Goal: Transaction & Acquisition: Purchase product/service

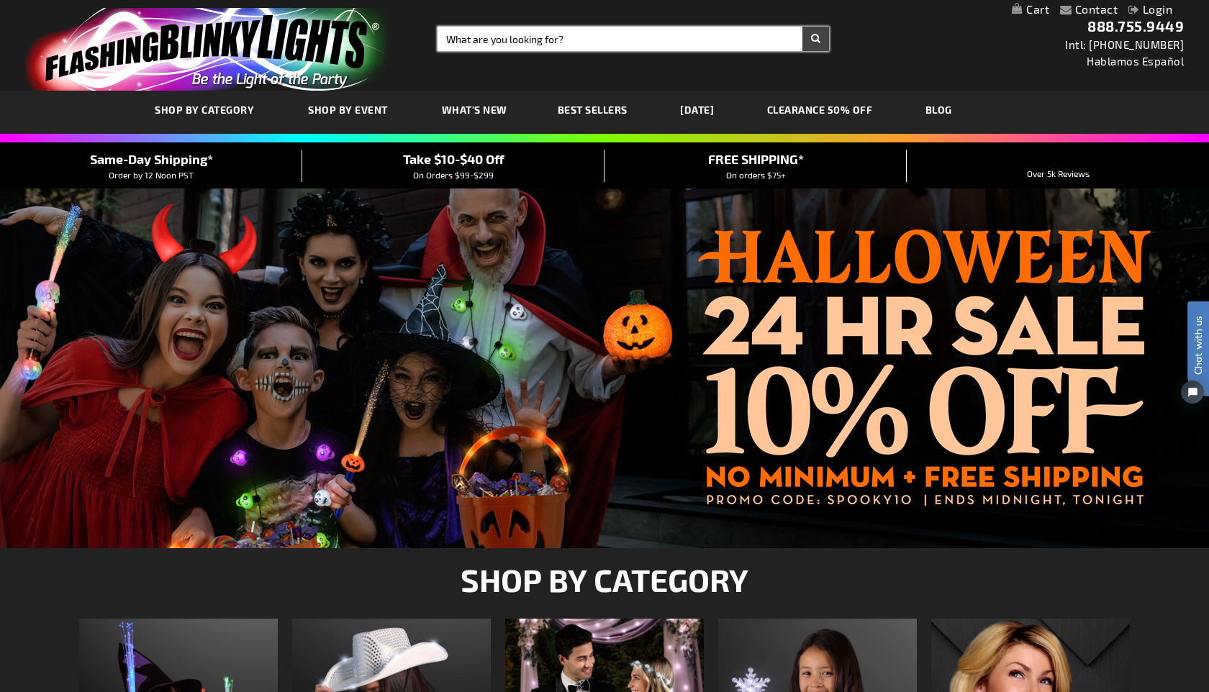
click at [645, 39] on input "Search" at bounding box center [634, 39] width 392 height 24
type input "sma"
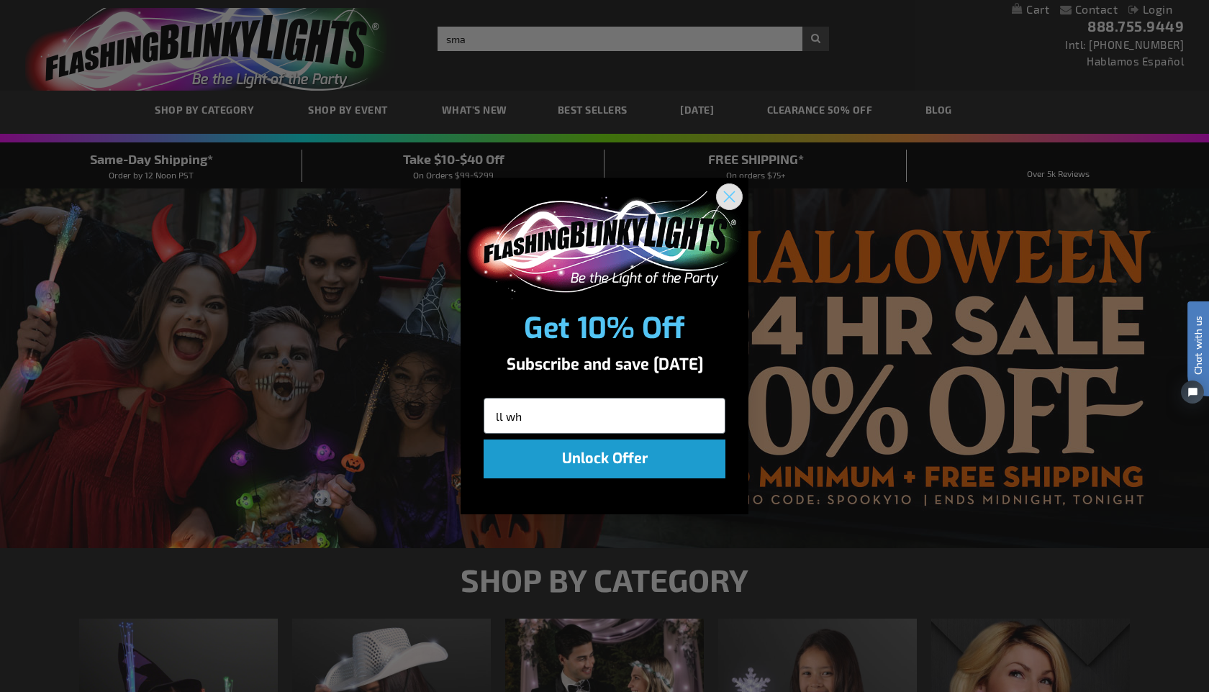
type input "ll wh"
click at [728, 200] on circle "Close dialog" at bounding box center [730, 196] width 24 height 24
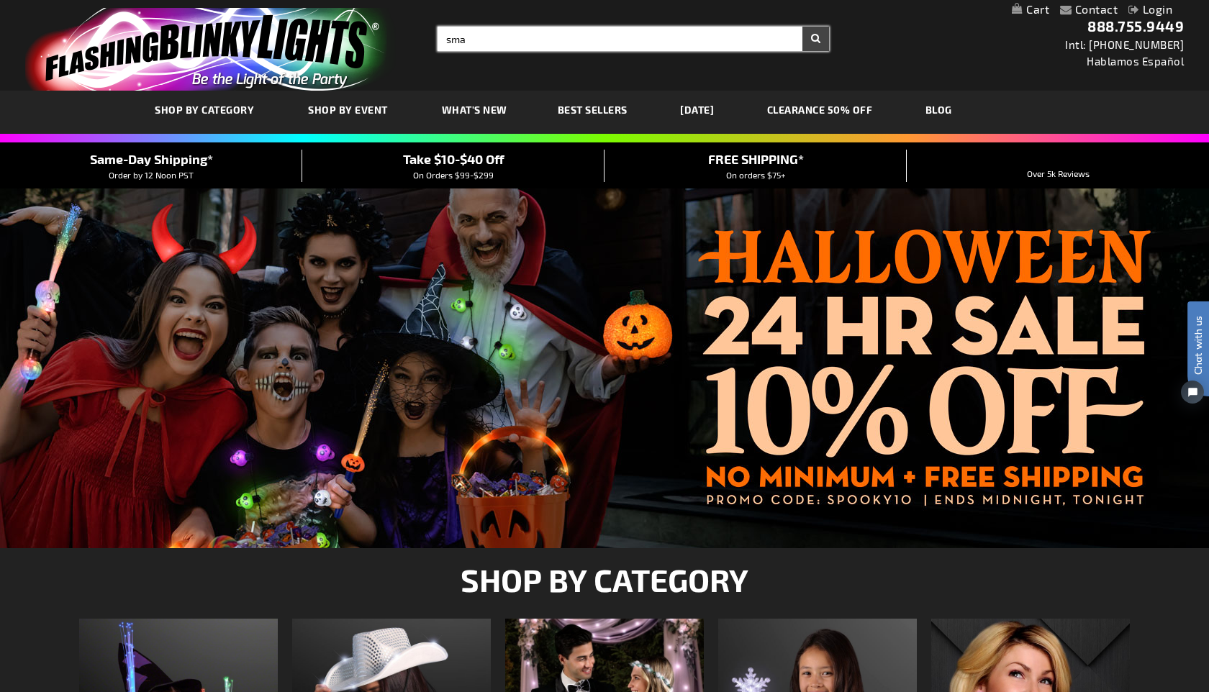
click at [564, 40] on input "sma" at bounding box center [634, 39] width 392 height 24
click at [505, 41] on input "small whiteblight orbs" at bounding box center [634, 39] width 392 height 24
type input "small white light orbs"
click at [803, 27] on button "Search" at bounding box center [816, 39] width 27 height 24
click at [818, 40] on button "Search" at bounding box center [816, 39] width 27 height 24
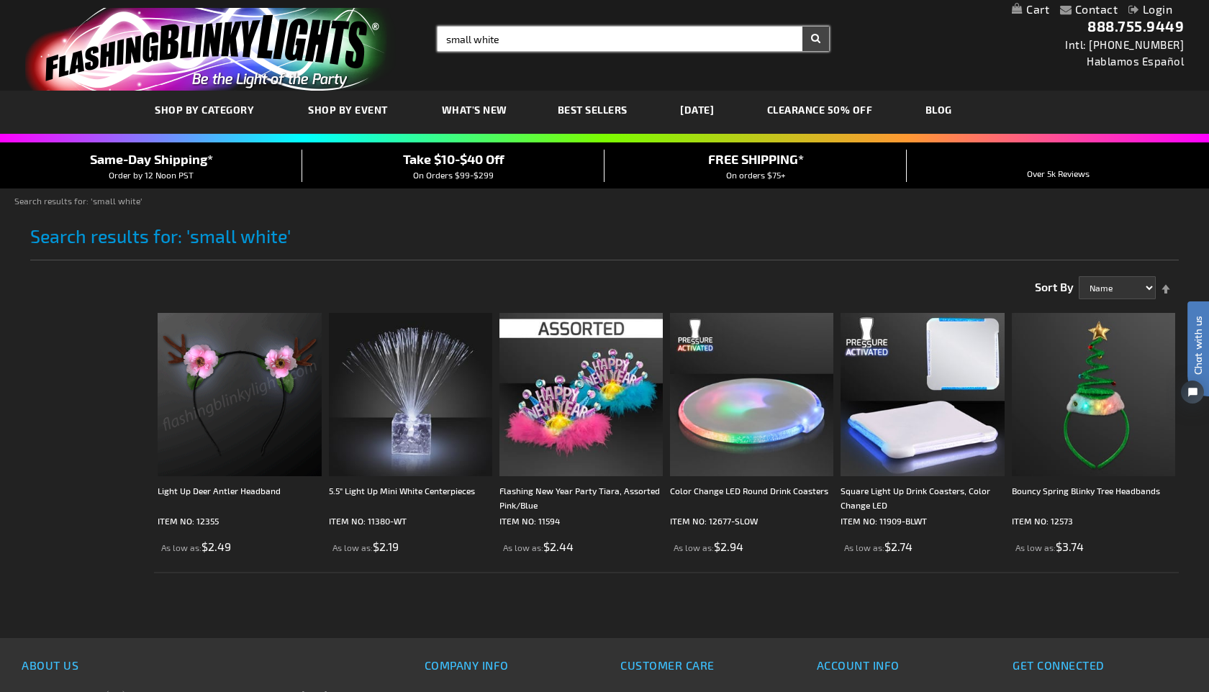
click at [521, 41] on input "small white" at bounding box center [634, 39] width 392 height 24
type input "small white orbs"
click at [803, 27] on button "Search" at bounding box center [816, 39] width 27 height 24
click at [821, 37] on button "Search" at bounding box center [816, 39] width 27 height 24
drag, startPoint x: 654, startPoint y: 36, endPoint x: 279, endPoint y: 37, distance: 375.0
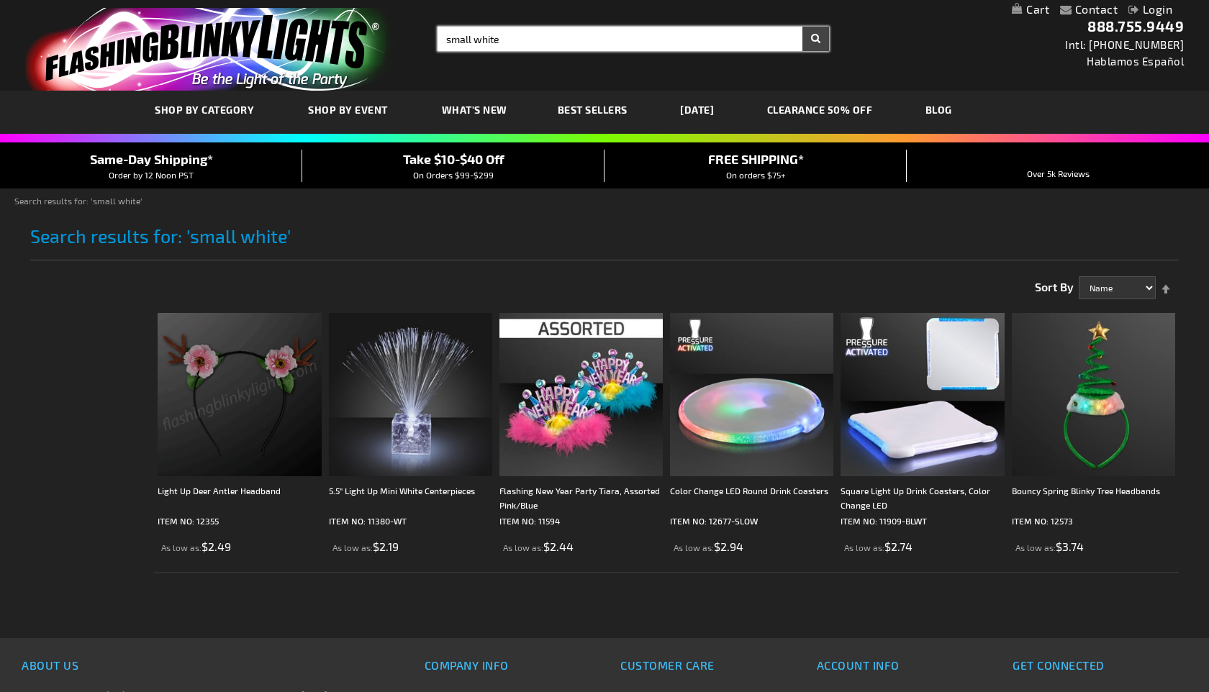
click at [279, 37] on div "Toggle Nav Search Search small white × Search 888.755.9449 Intl: 818-753-8303 H…" at bounding box center [604, 45] width 1209 height 91
type input "orbs"
click at [803, 27] on button "Search" at bounding box center [816, 39] width 27 height 24
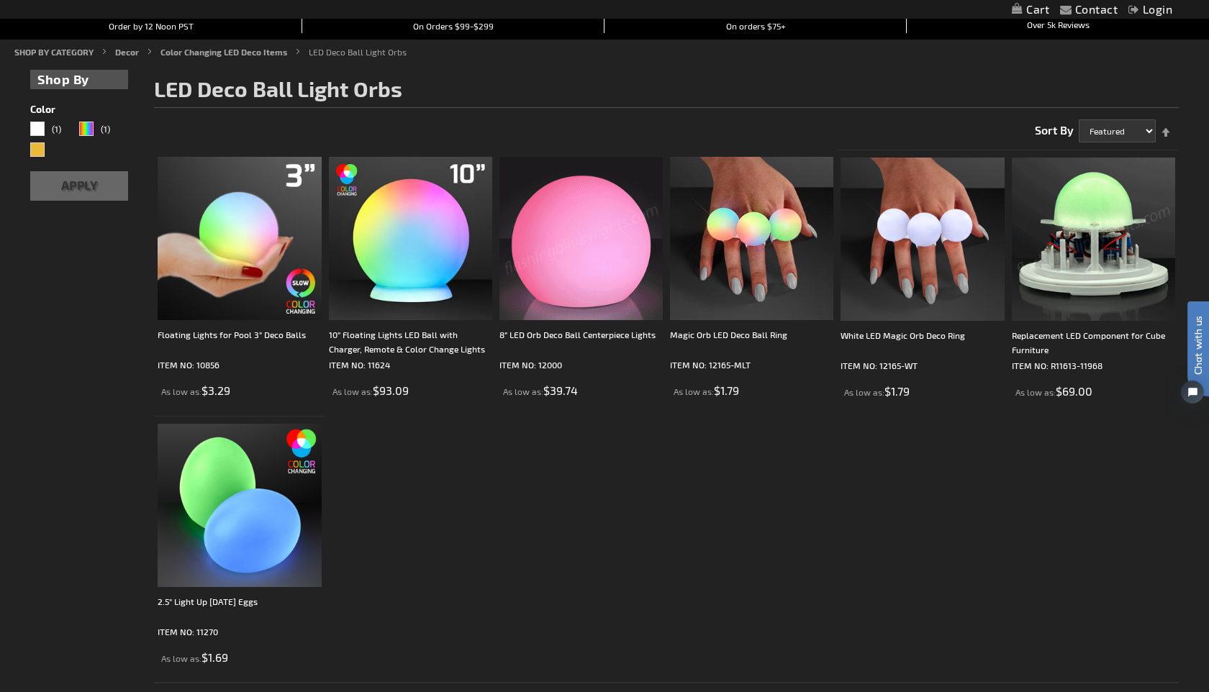
scroll to position [150, 0]
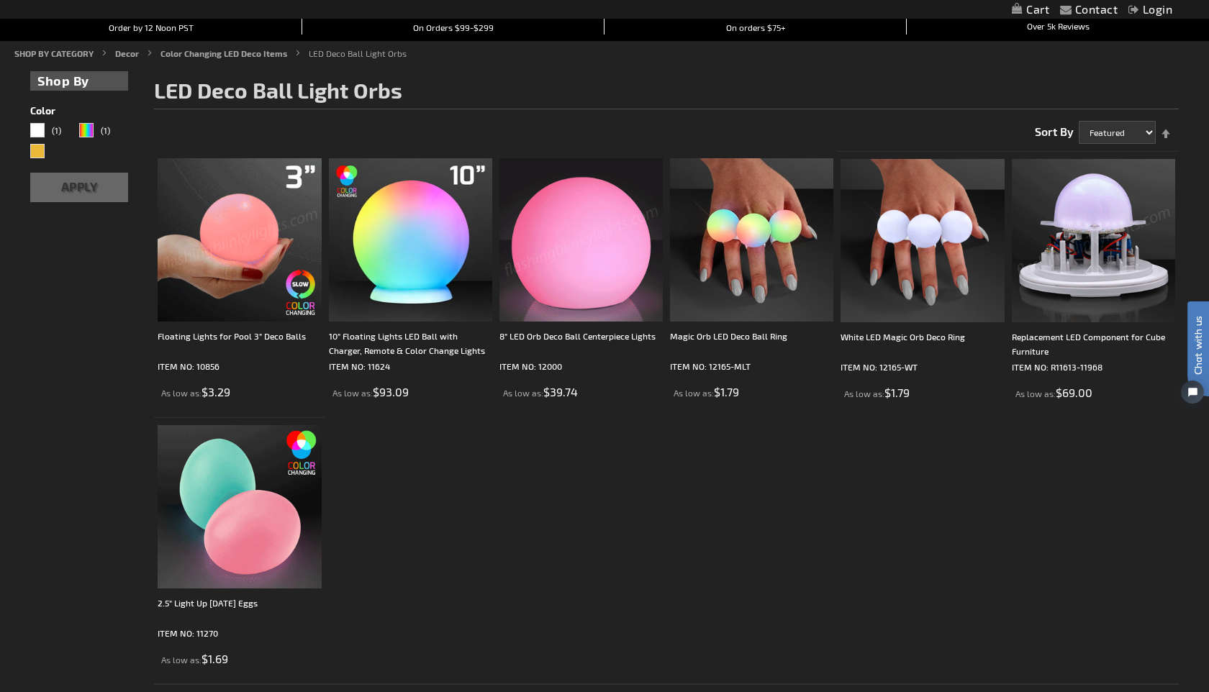
click at [266, 261] on img at bounding box center [239, 239] width 163 height 163
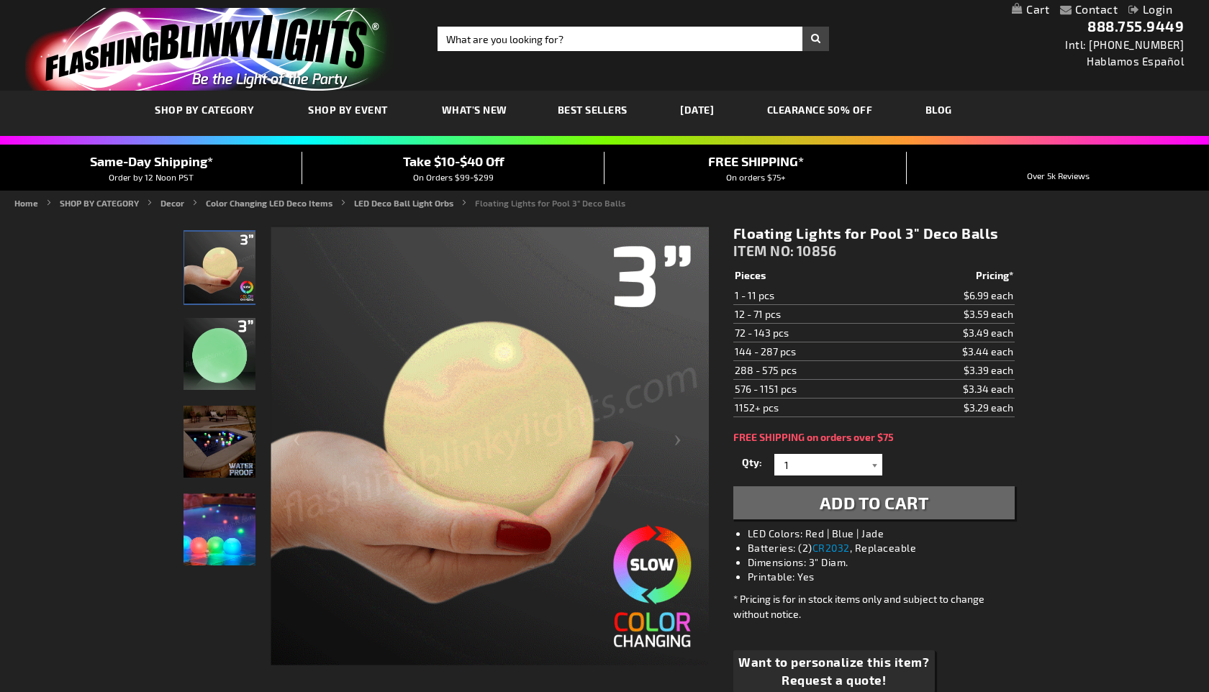
click at [878, 466] on div at bounding box center [875, 465] width 14 height 22
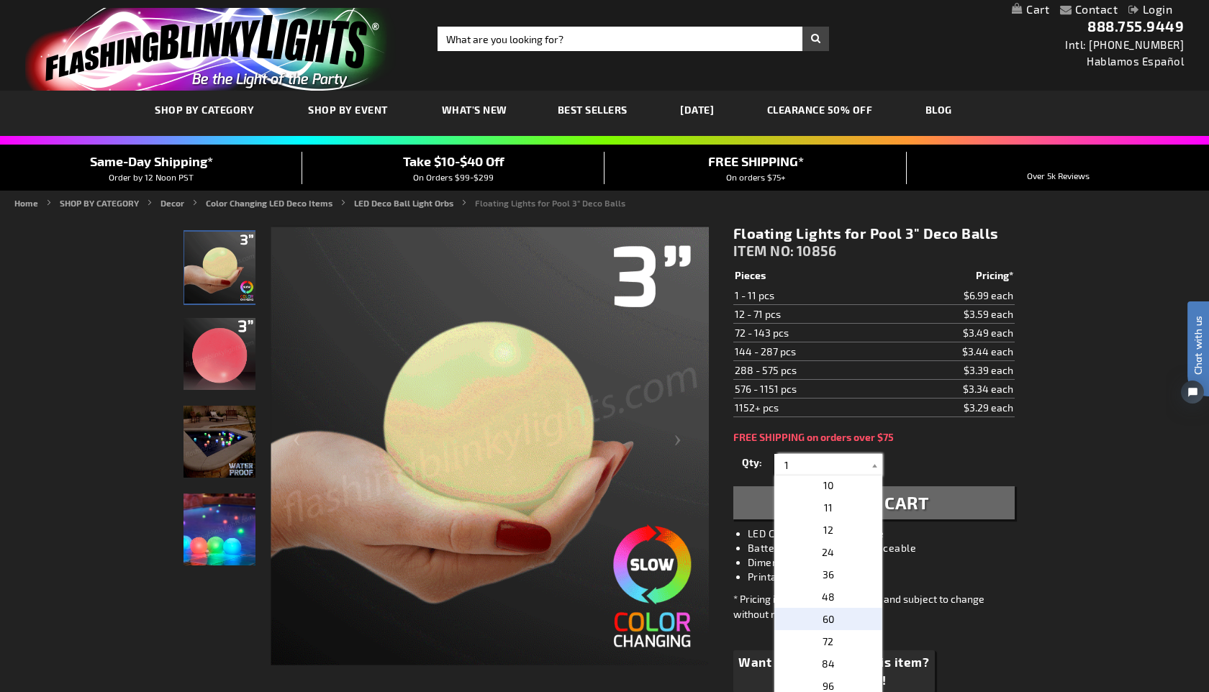
scroll to position [194, 0]
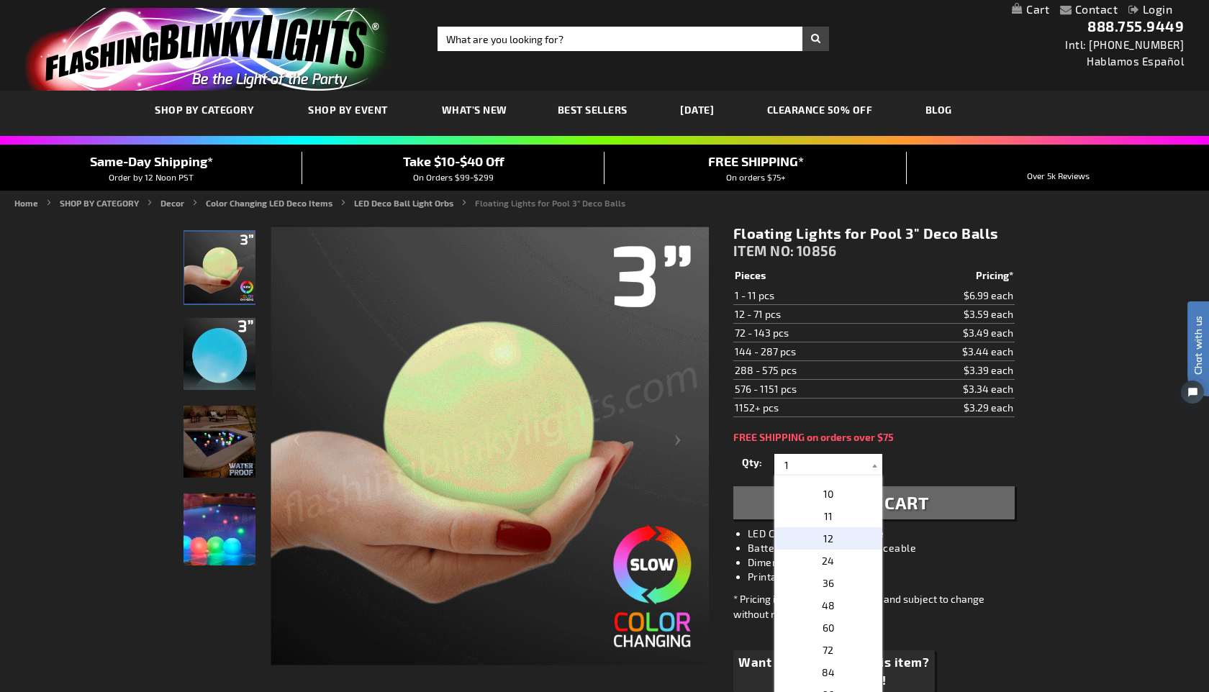
click at [848, 541] on p "12" at bounding box center [829, 539] width 108 height 22
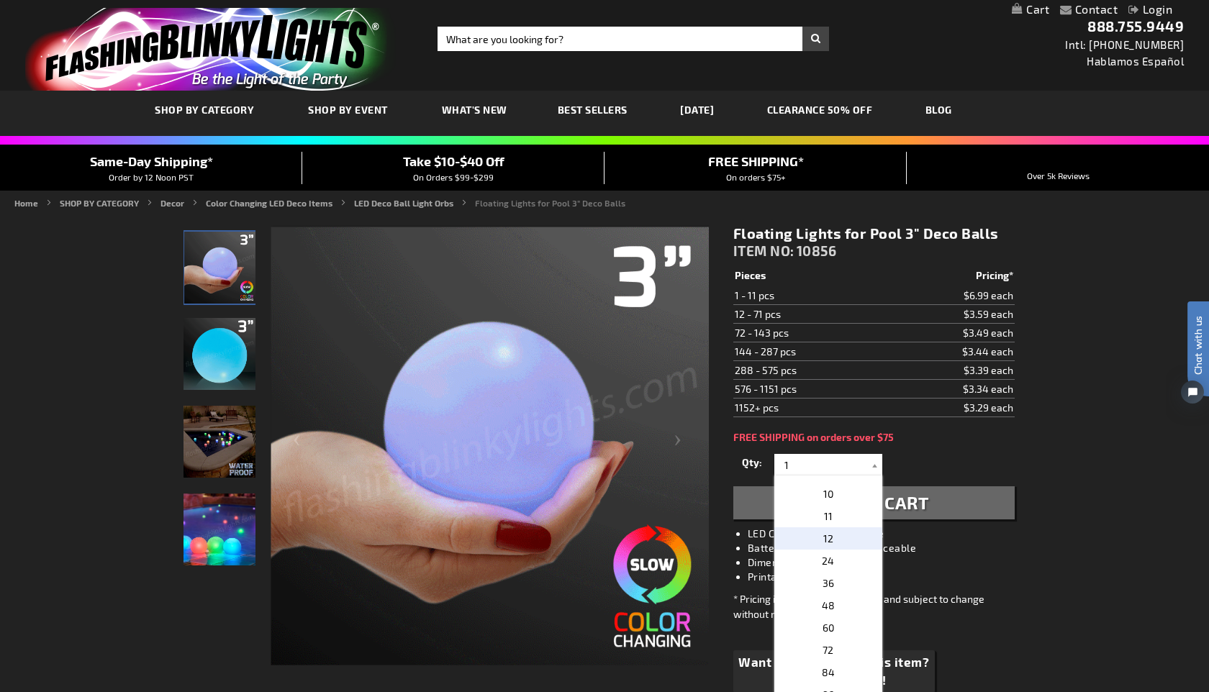
type input "12"
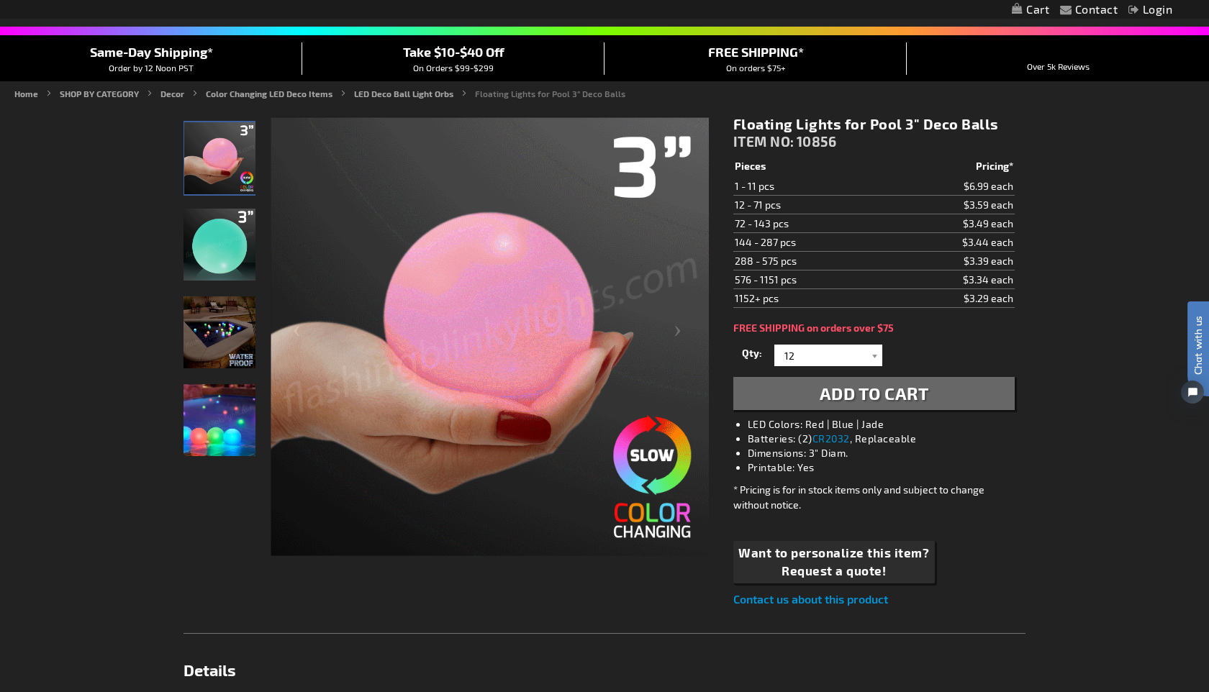
scroll to position [118, 0]
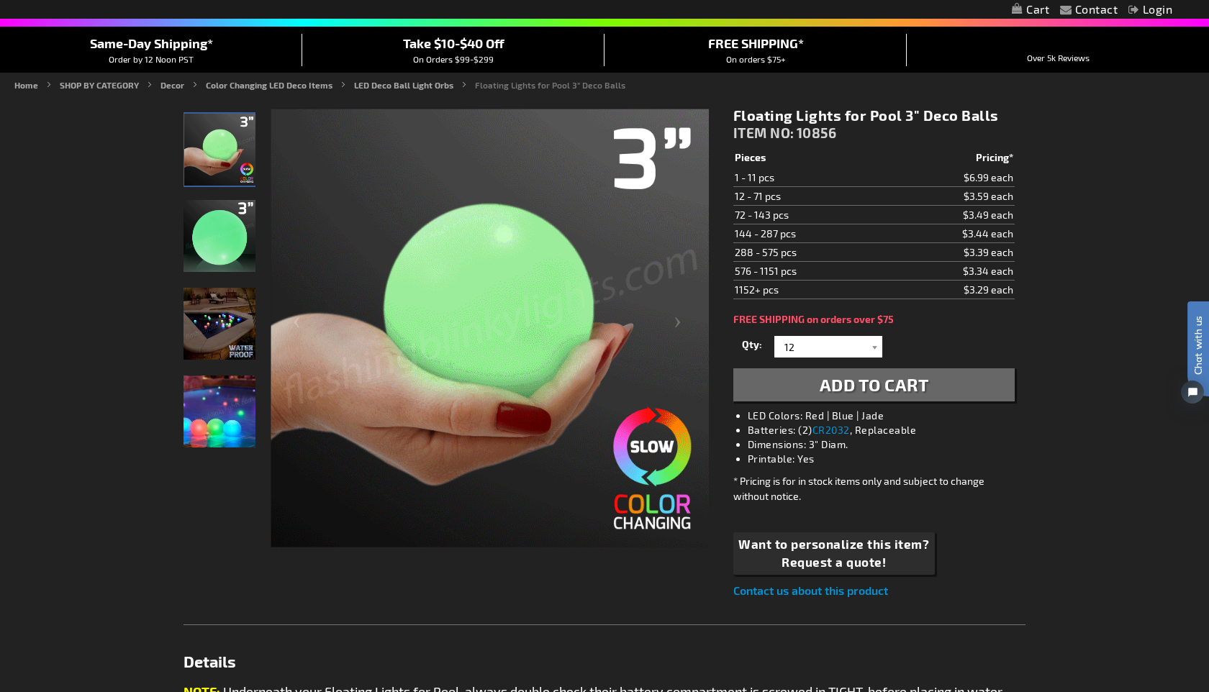
click at [228, 312] on img at bounding box center [220, 324] width 72 height 72
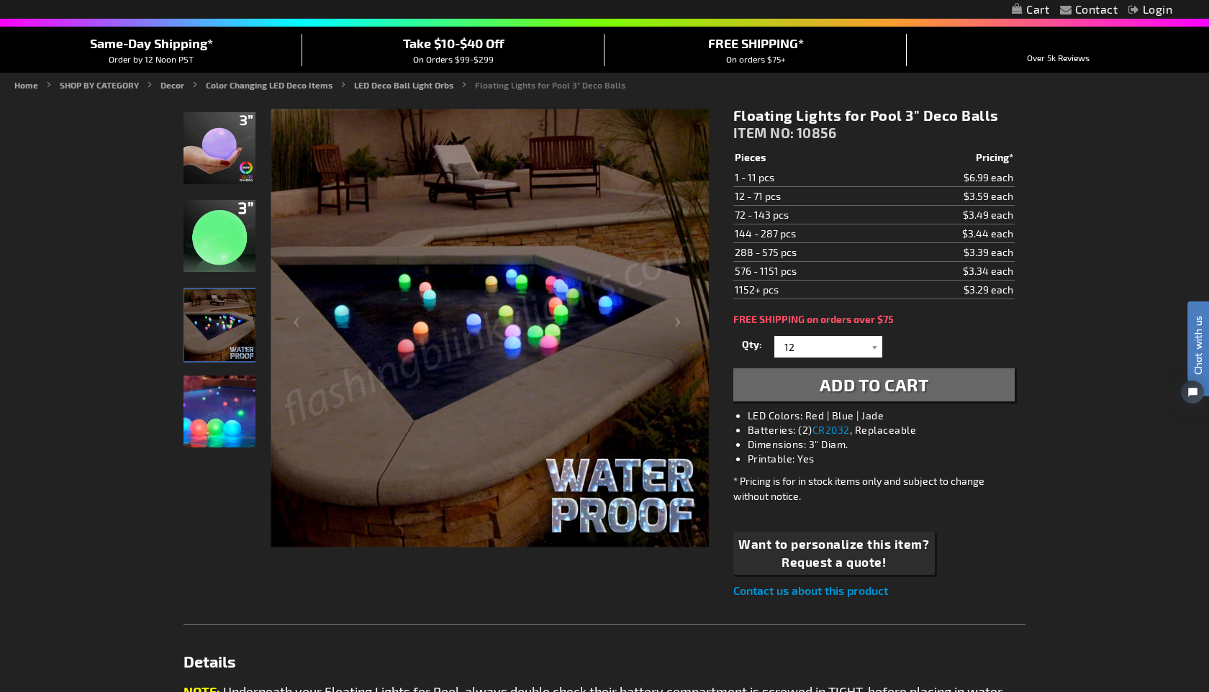
click at [209, 415] on img at bounding box center [220, 412] width 72 height 72
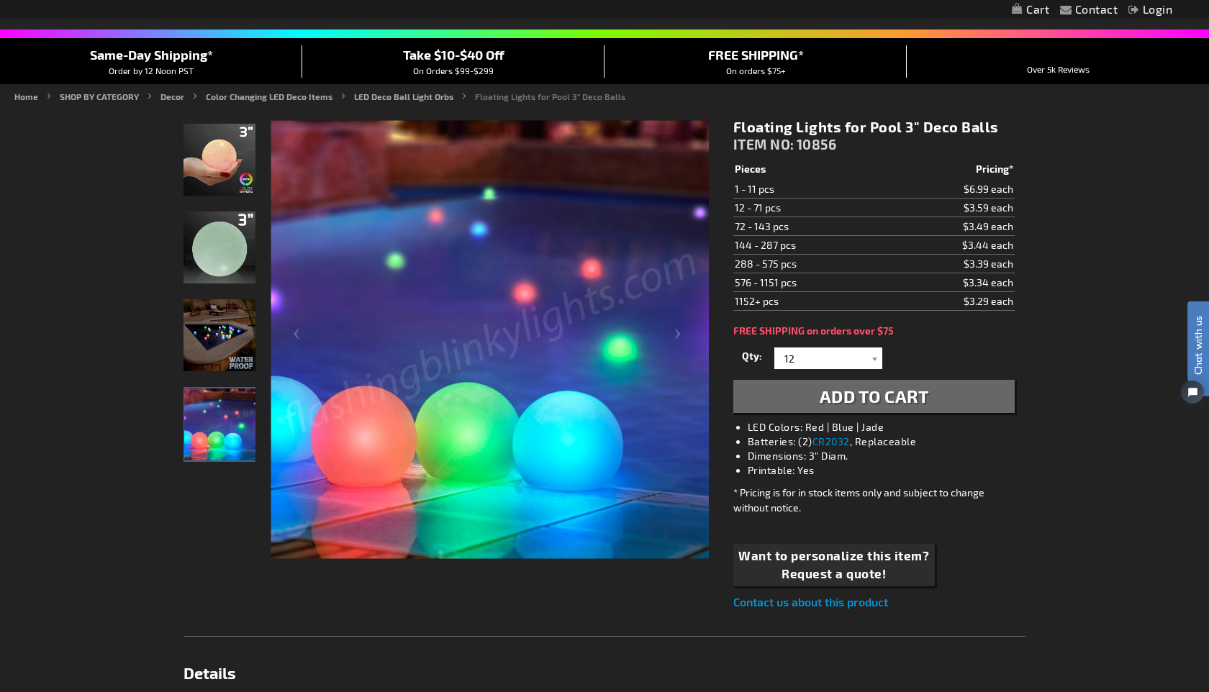
scroll to position [0, 0]
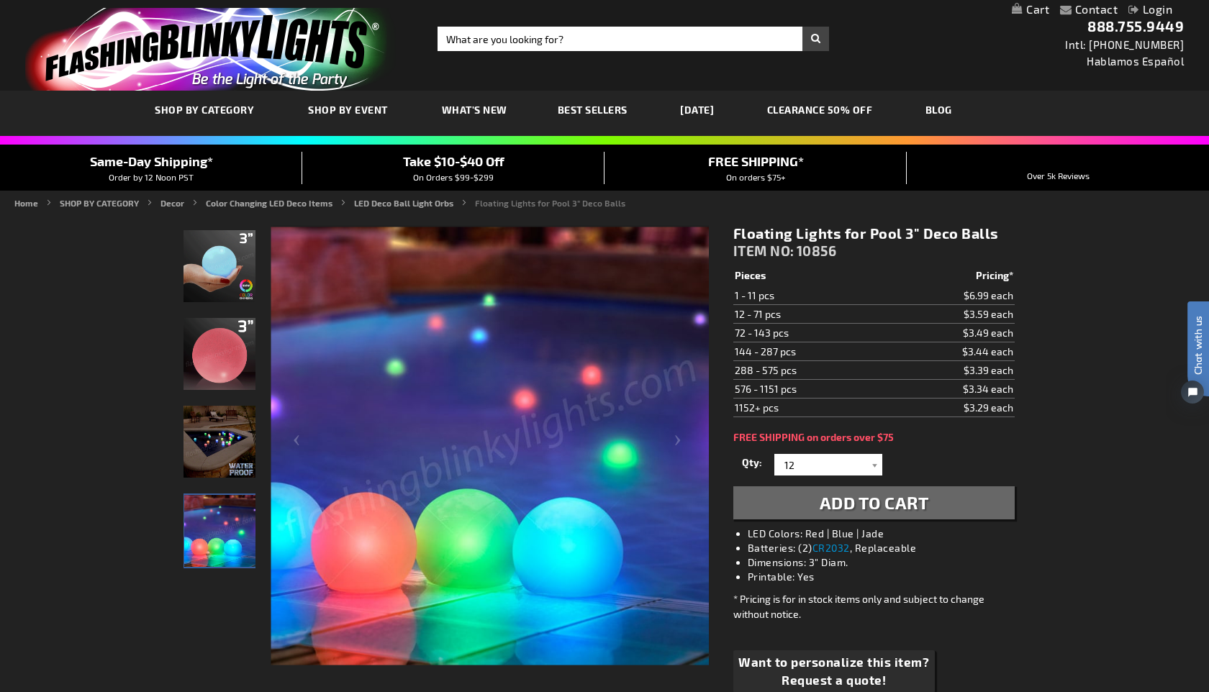
click at [973, 513] on button "Add to Cart" at bounding box center [873, 503] width 281 height 33
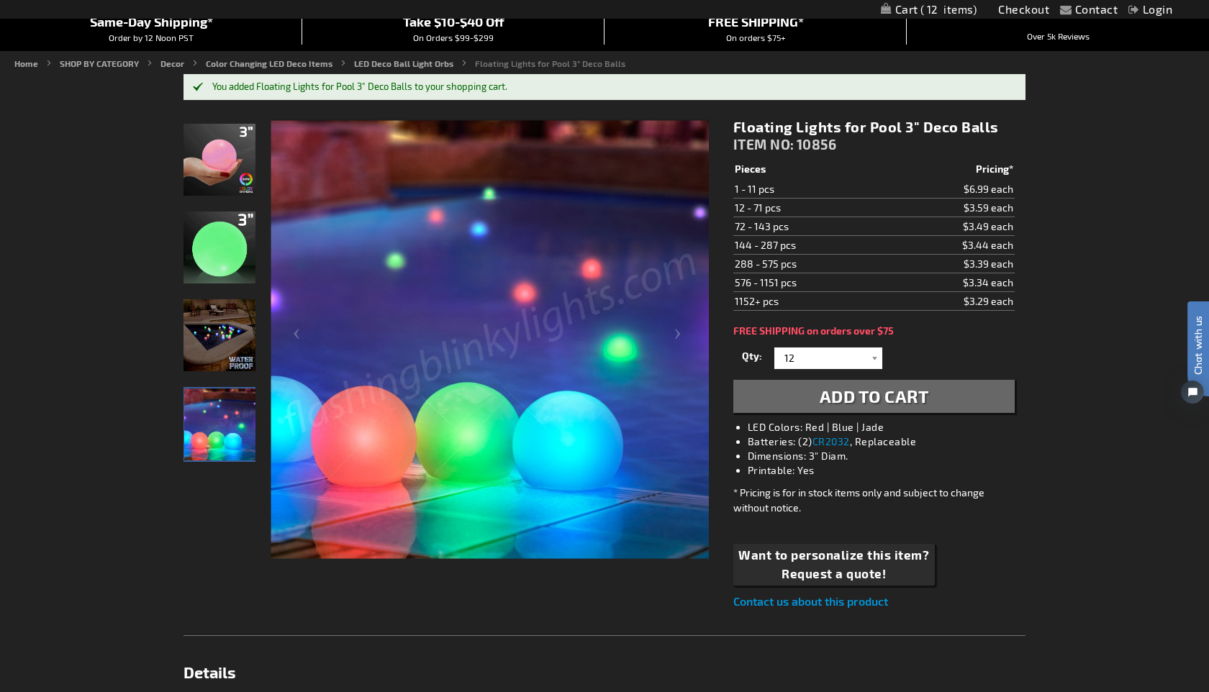
scroll to position [161, 0]
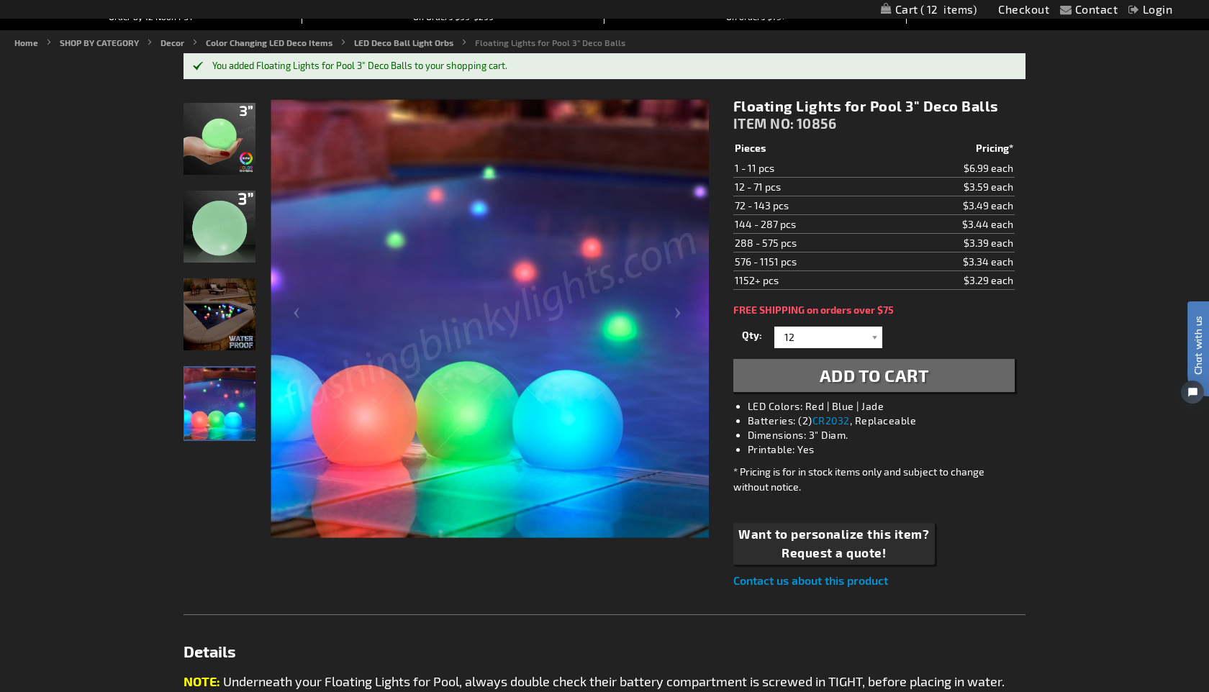
click at [242, 321] on img at bounding box center [220, 315] width 72 height 72
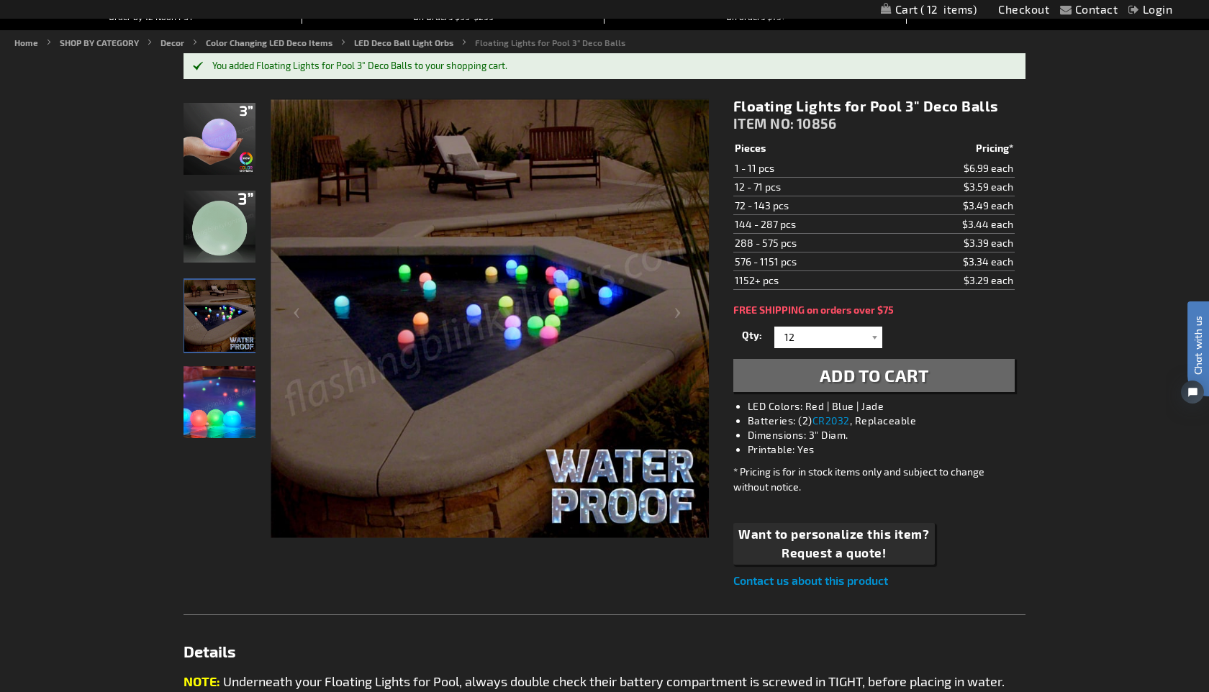
click at [238, 394] on img at bounding box center [220, 402] width 72 height 72
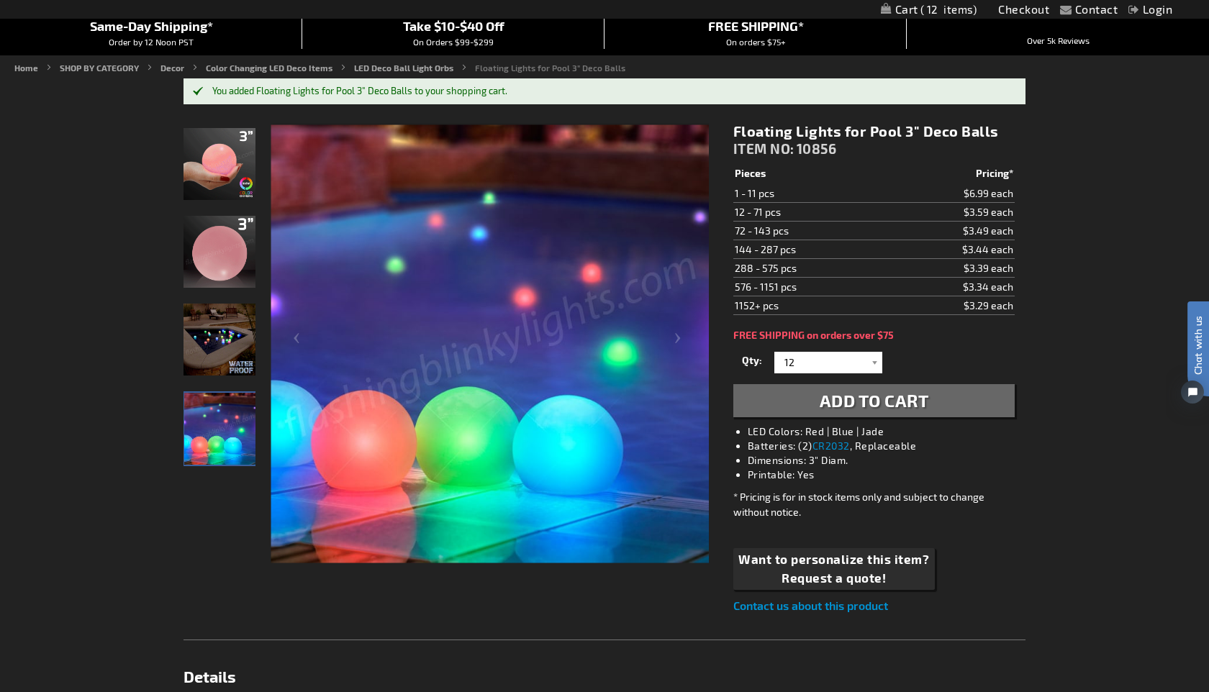
scroll to position [0, 0]
